Goal: Check status: Check status

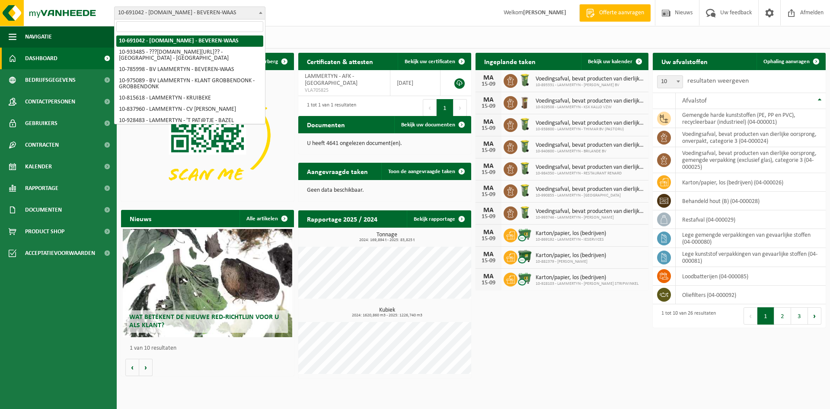
click at [144, 14] on span "10-691042 - [DOMAIN_NAME] - BEVEREN-WAAS" at bounding box center [190, 13] width 150 height 12
click at [127, 28] on input "search" at bounding box center [189, 26] width 147 height 11
paste input "TL-VEL-089018"
type input "TL-VEL-089018"
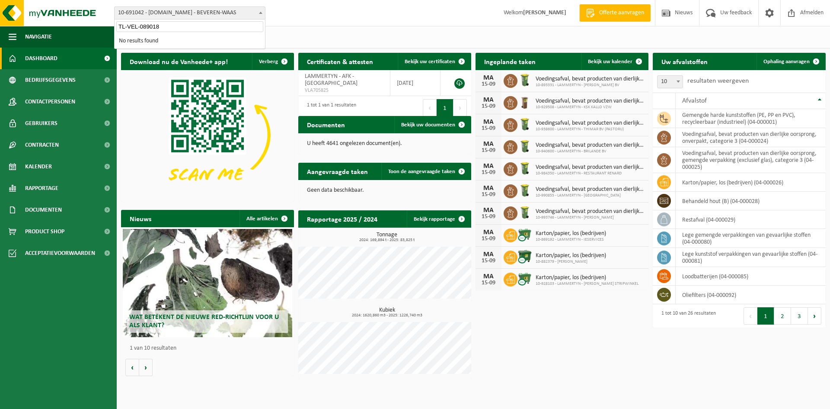
click at [173, 24] on input "TL-VEL-089018" at bounding box center [189, 26] width 147 height 11
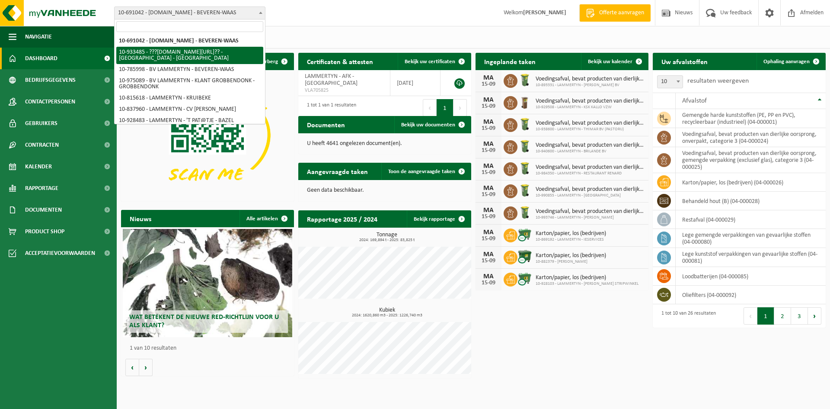
click at [403, 35] on div "Vestigingen (321/321) Alles selecteren Alles deselecteren Actieve selecteren [D…" at bounding box center [473, 37] width 713 height 22
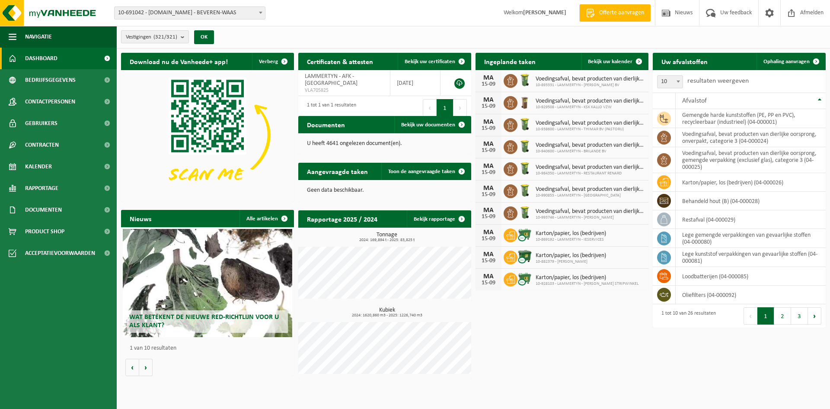
click at [177, 38] on count "(321/321)" at bounding box center [165, 37] width 24 height 6
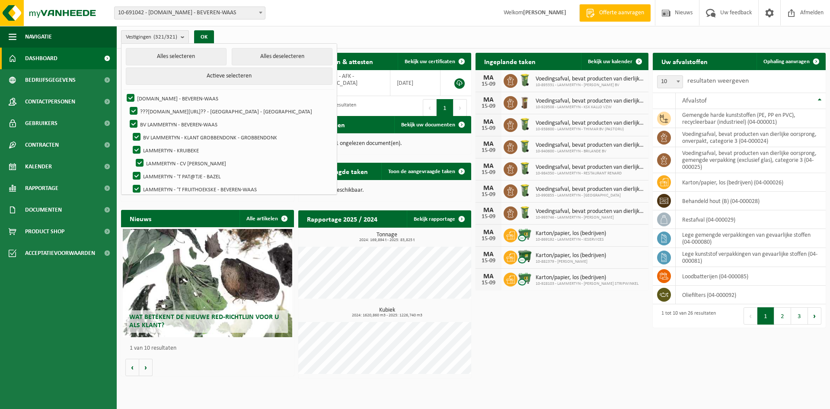
click at [177, 38] on count "(321/321)" at bounding box center [165, 37] width 24 height 6
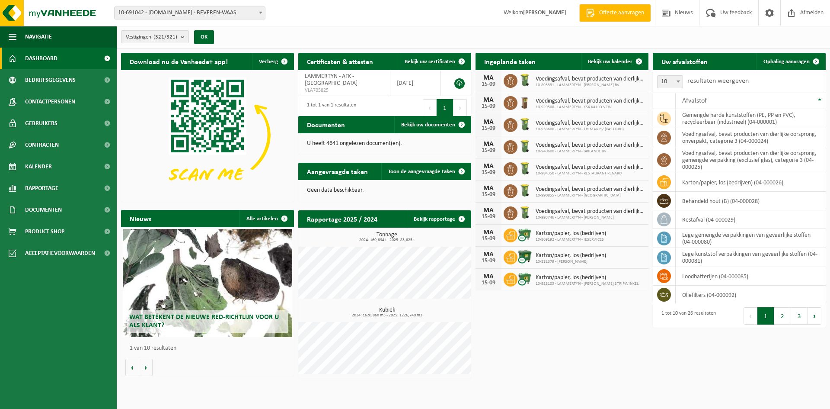
click at [211, 12] on span "10-691042 - [DOMAIN_NAME] - BEVEREN-WAAS" at bounding box center [190, 13] width 150 height 12
type input "10-868994"
select select "103993"
